Goal: Download file/media

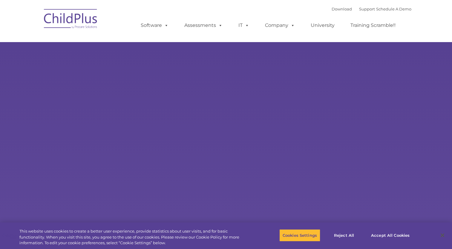
select select "MEDIUM"
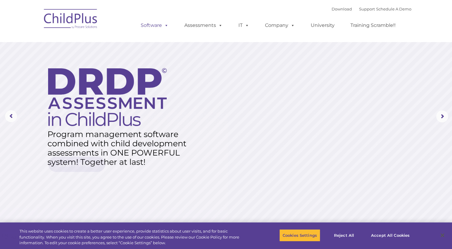
click at [154, 27] on link "Software" at bounding box center [155, 25] width 40 height 12
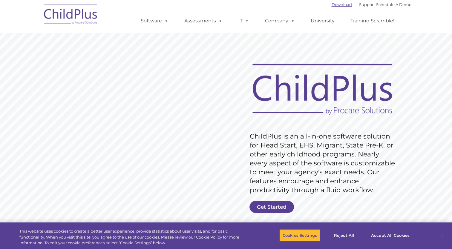
click at [336, 4] on link "Download" at bounding box center [342, 4] width 20 height 5
